Goal: Navigation & Orientation: Find specific page/section

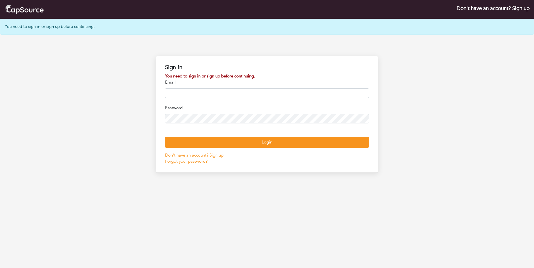
click at [232, 92] on input "email" at bounding box center [267, 93] width 204 height 10
type input "**********"
click at [165, 137] on button "Login" at bounding box center [267, 142] width 204 height 11
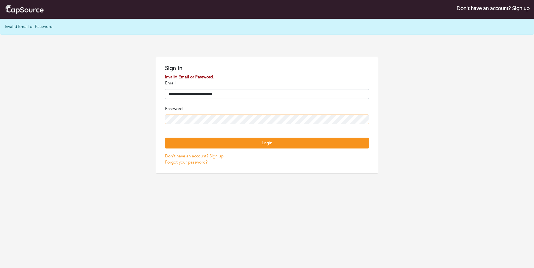
click at [165, 138] on button "Login" at bounding box center [267, 143] width 204 height 11
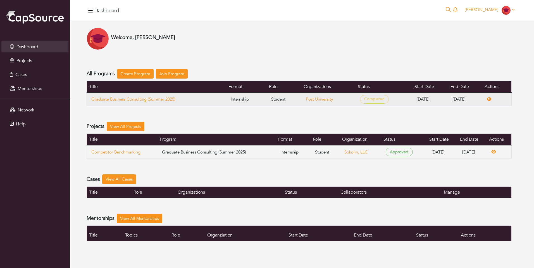
click at [360, 99] on span "Completed" at bounding box center [374, 99] width 29 height 9
click at [163, 101] on link "Graduate Business Consulting (Summer 2025)" at bounding box center [156, 99] width 130 height 6
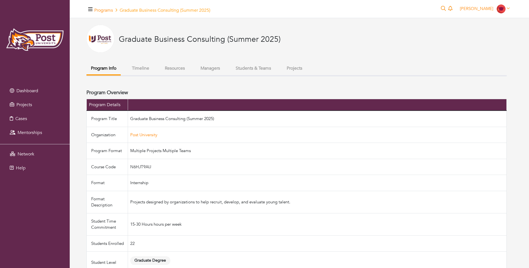
click at [212, 69] on button "Managers" at bounding box center [210, 69] width 28 height 12
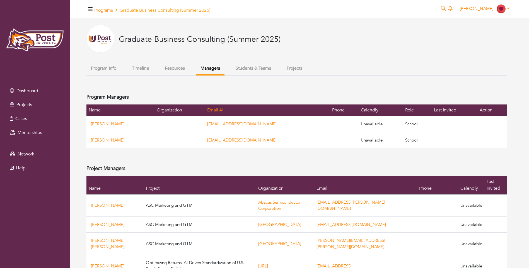
click at [253, 71] on button "Students & Teams" at bounding box center [253, 69] width 44 height 12
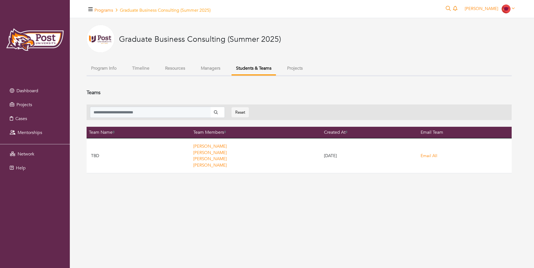
click at [179, 68] on button "Resources" at bounding box center [174, 69] width 29 height 12
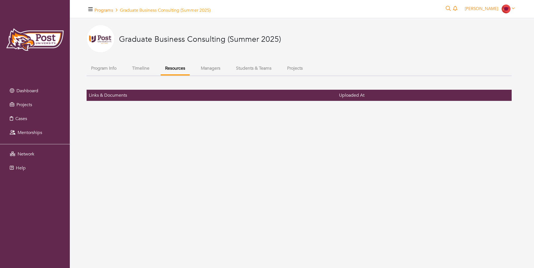
click at [254, 67] on button "Students & Teams" at bounding box center [253, 69] width 44 height 12
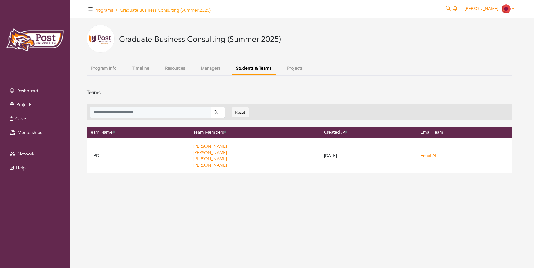
click at [116, 70] on button "Program Info" at bounding box center [103, 69] width 34 height 12
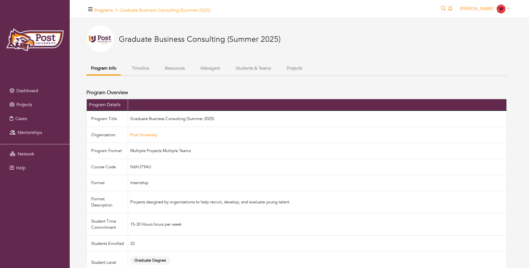
click at [141, 12] on h5 "Programs Graduate Business Consulting (Summer 2025)" at bounding box center [152, 10] width 116 height 5
click at [102, 9] on link "Programs" at bounding box center [103, 10] width 19 height 6
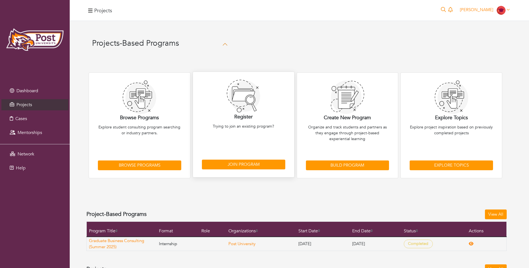
scroll to position [51, 0]
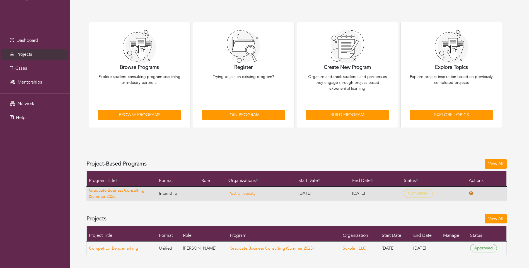
click at [473, 194] on icon at bounding box center [471, 194] width 5 height 4
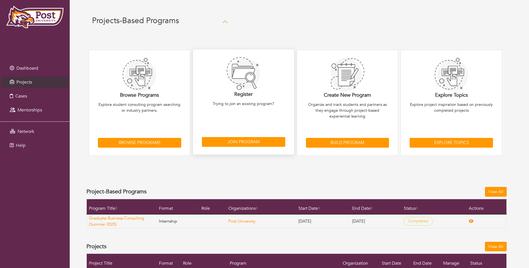
scroll to position [0, 0]
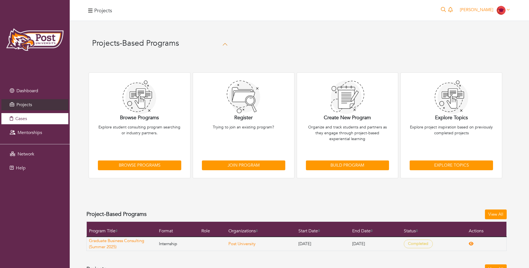
click at [23, 123] on link "Cases" at bounding box center [34, 118] width 67 height 11
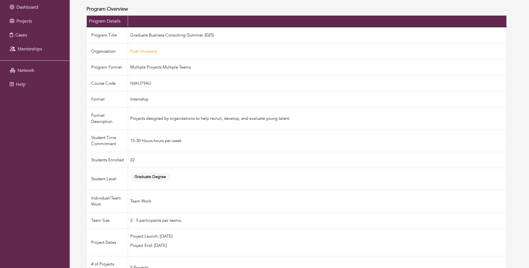
scroll to position [208, 0]
